Goal: Find specific page/section: Find specific page/section

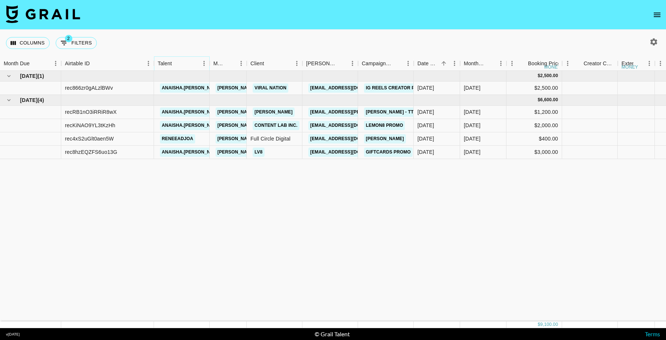
click at [175, 63] on icon "Sort" at bounding box center [177, 63] width 4 height 4
click at [661, 10] on icon "open drawer" at bounding box center [656, 14] width 9 height 9
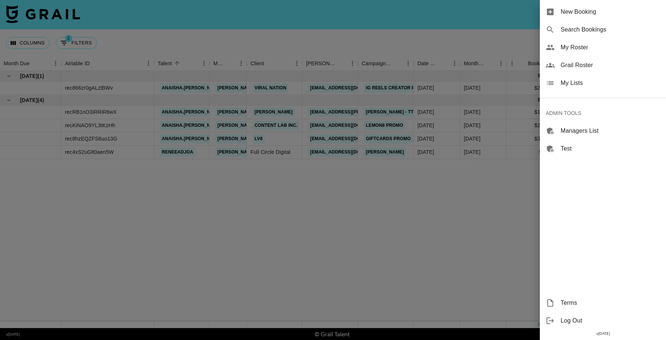
click at [585, 83] on span "My Lists" at bounding box center [609, 83] width 99 height 9
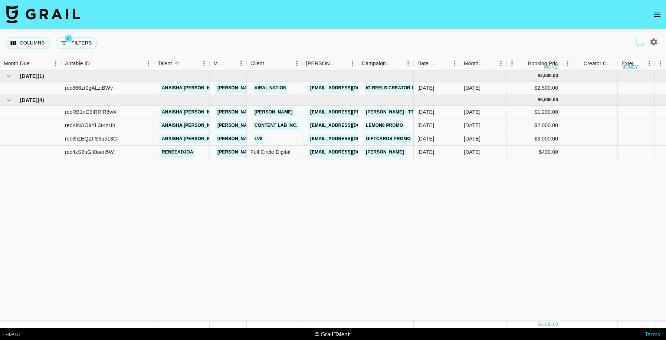
click at [659, 10] on icon "open drawer" at bounding box center [656, 14] width 9 height 9
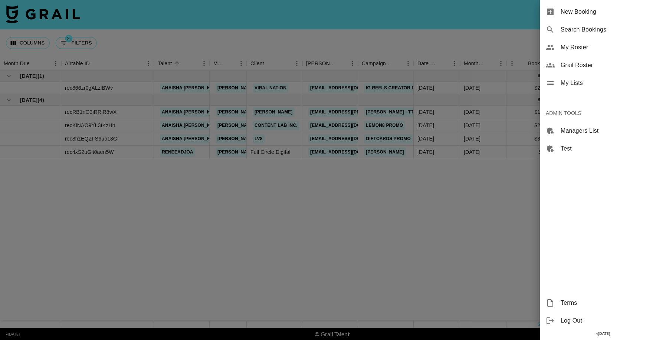
click at [608, 67] on span "Grail Roster" at bounding box center [609, 65] width 99 height 9
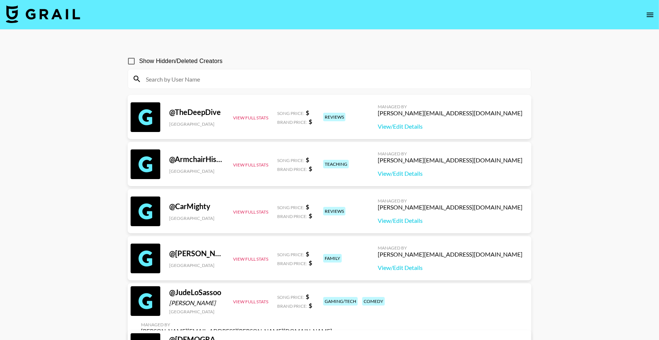
click at [225, 83] on input at bounding box center [333, 79] width 385 height 12
paste input "KarshnaFamily/shorts"
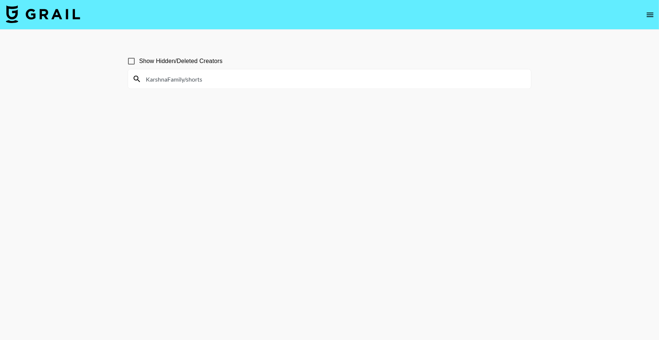
drag, startPoint x: 183, startPoint y: 78, endPoint x: 241, endPoint y: 83, distance: 57.7
click at [241, 83] on input "KarshnaFamily/shorts" at bounding box center [333, 79] width 385 height 12
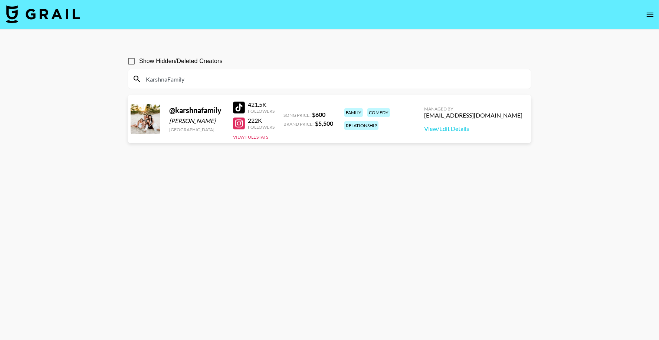
click at [203, 74] on input "KarshnaFamily" at bounding box center [333, 79] width 385 height 12
paste input "Brian Coro"
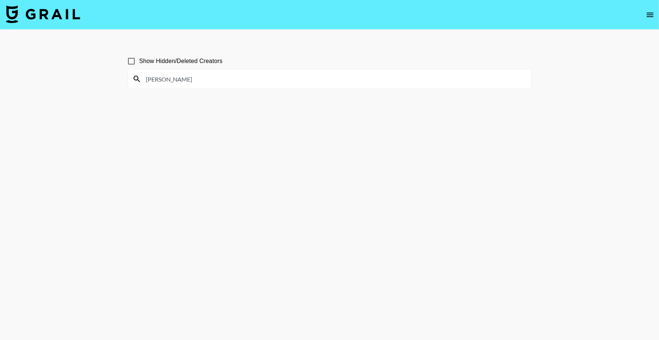
type input "Brian Coro"
